Goal: Find specific page/section: Find specific page/section

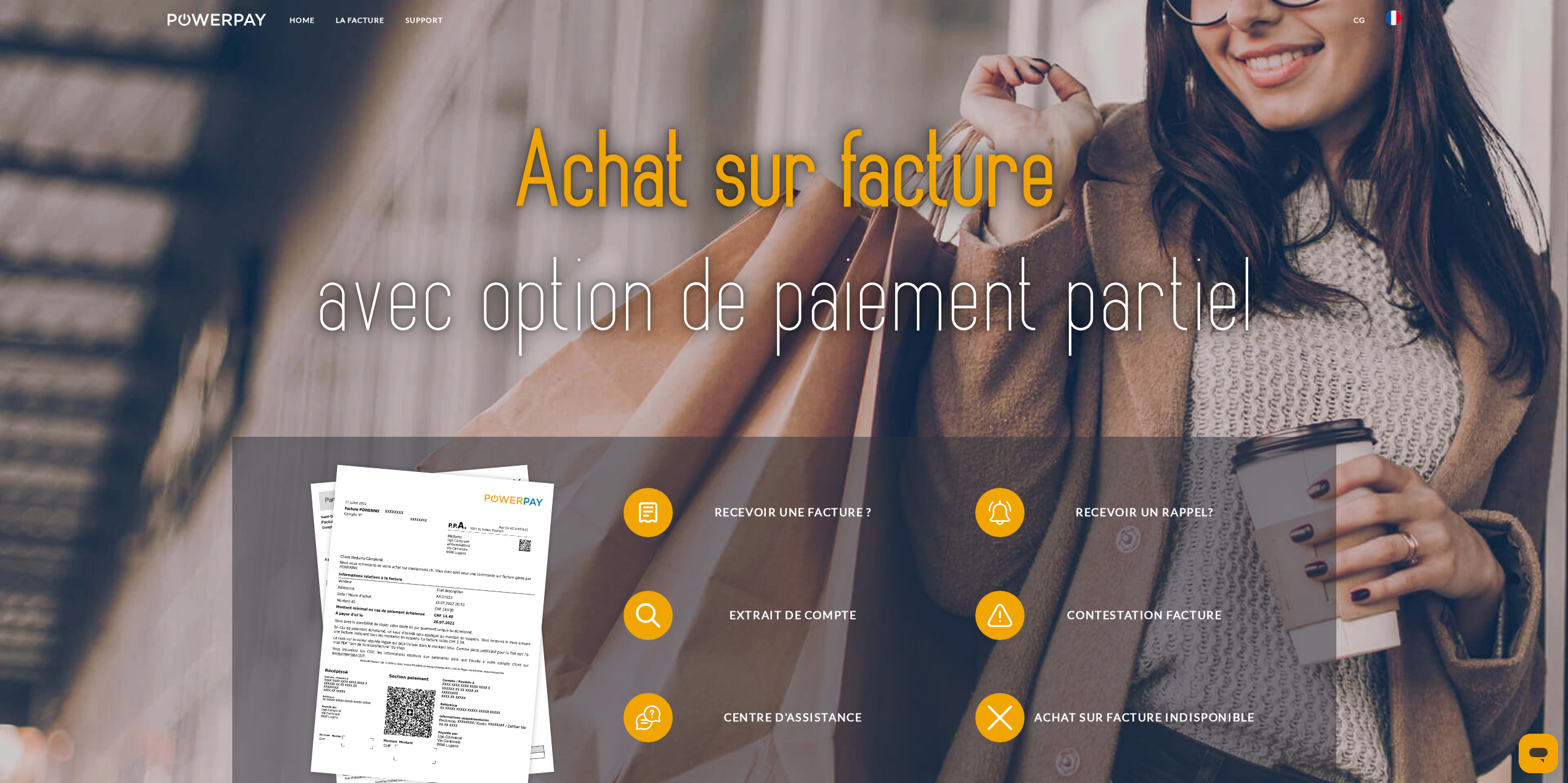
click at [1396, 18] on img at bounding box center [1394, 18] width 15 height 15
click at [272, 91] on div at bounding box center [784, 237] width 1104 height 397
click at [348, 14] on link "LA FACTURE" at bounding box center [359, 20] width 69 height 22
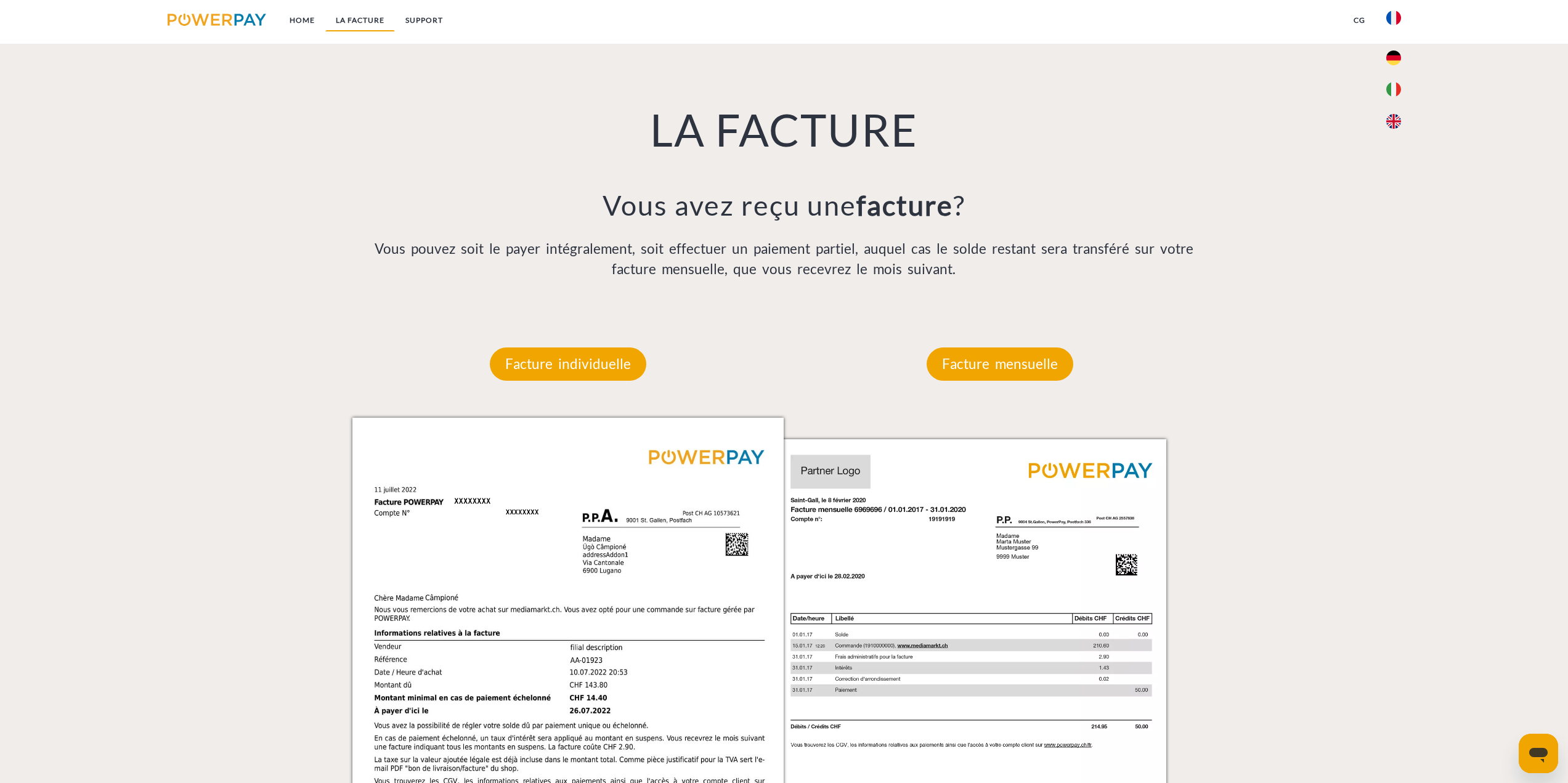
scroll to position [895, 0]
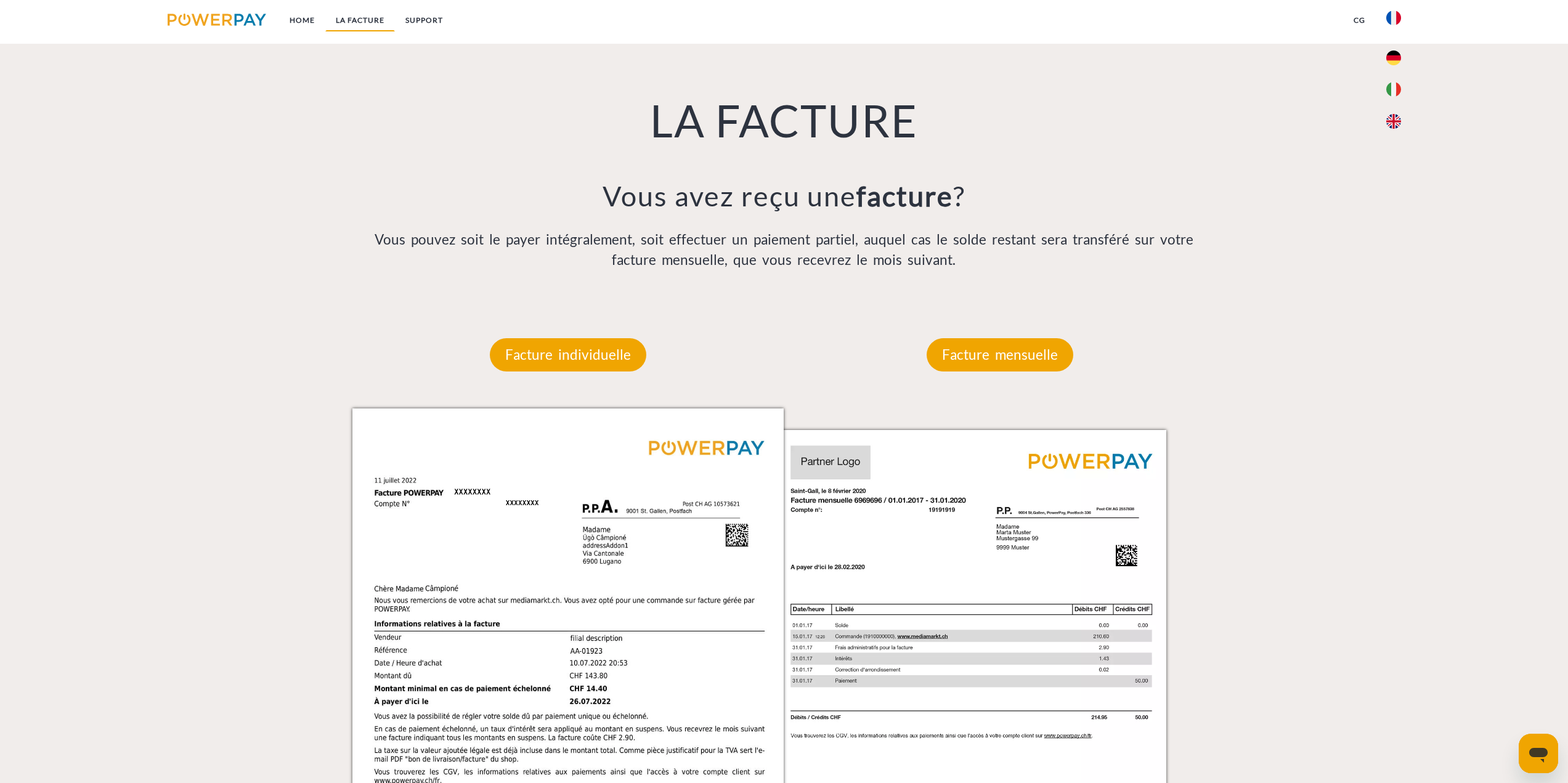
click at [372, 24] on link "LA FACTURE" at bounding box center [359, 20] width 69 height 22
click at [372, 24] on link "LA FACTURE" at bounding box center [359, 20] width 69 height 22
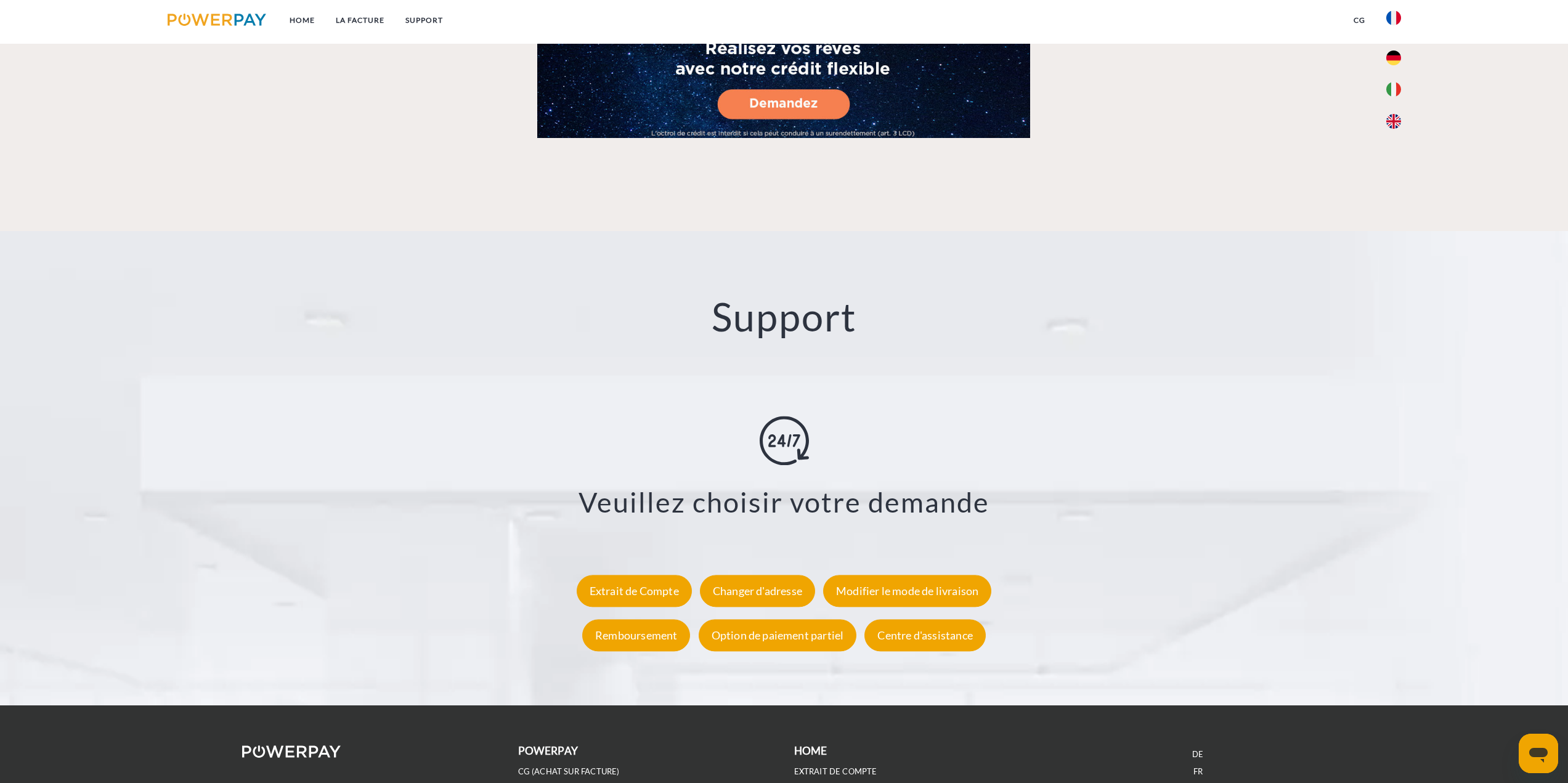
scroll to position [2127, 0]
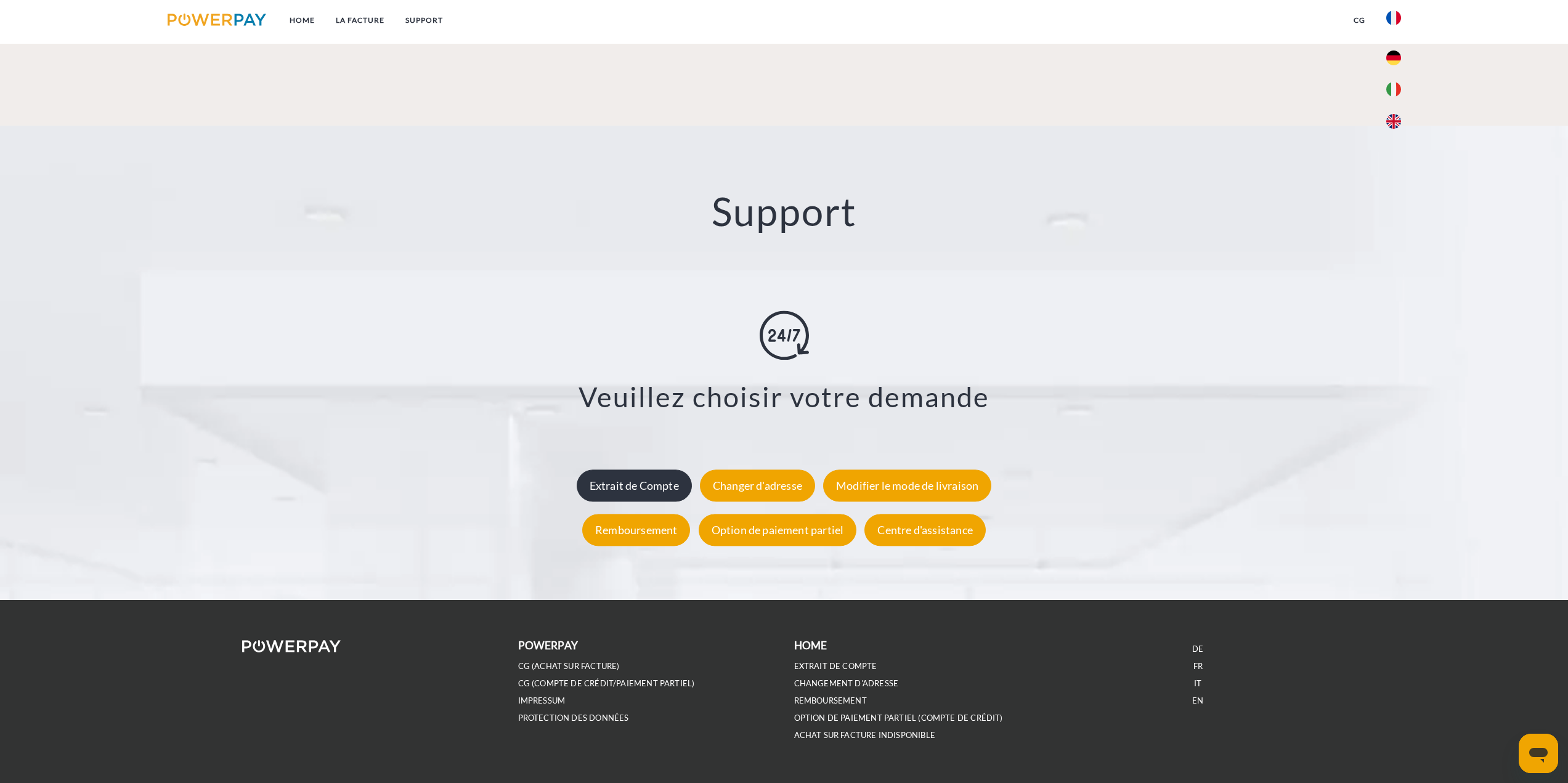
click at [648, 482] on div "Extrait de Compte" at bounding box center [634, 486] width 115 height 32
